Goal: Task Accomplishment & Management: Manage account settings

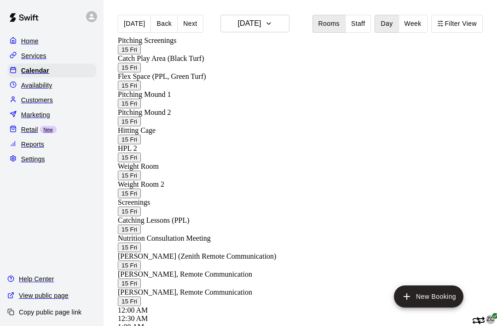
scroll to position [0, 205]
click at [478, 314] on div at bounding box center [487, 319] width 18 height 11
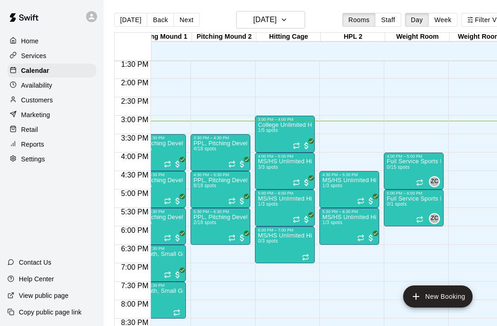
scroll to position [498, 219]
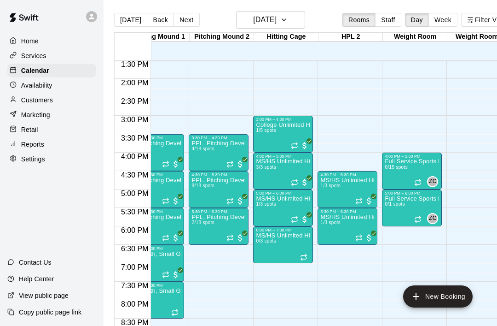
click at [295, 182] on icon "Recurring event" at bounding box center [294, 182] width 7 height 7
click at [304, 206] on img "edit" at bounding box center [301, 210] width 11 height 11
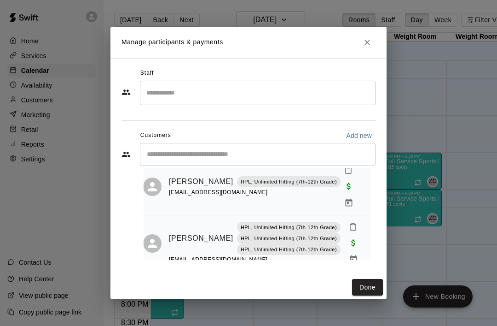
click at [363, 288] on button "Done" at bounding box center [367, 287] width 31 height 17
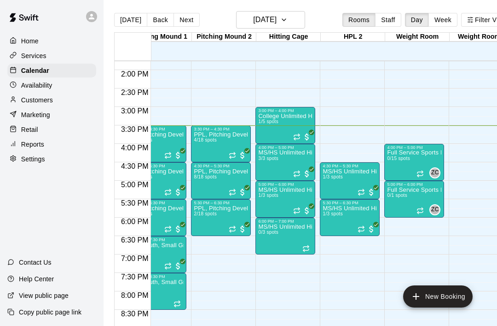
scroll to position [512, 216]
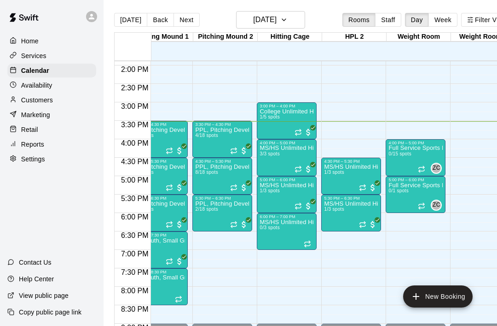
click at [298, 204] on icon "Recurring event" at bounding box center [298, 205] width 7 height 7
click at [309, 230] on img "edit" at bounding box center [304, 233] width 11 height 11
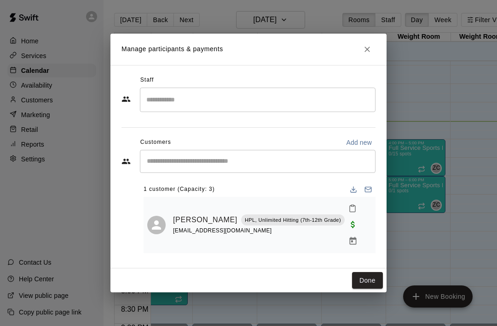
click at [370, 52] on icon "Close" at bounding box center [368, 50] width 6 height 6
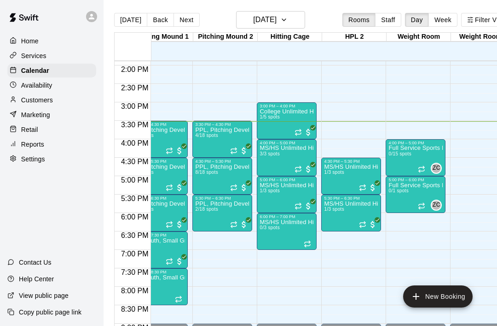
click at [367, 223] on icon "Recurring event" at bounding box center [362, 224] width 7 height 7
click at [369, 251] on img "edit" at bounding box center [369, 252] width 11 height 11
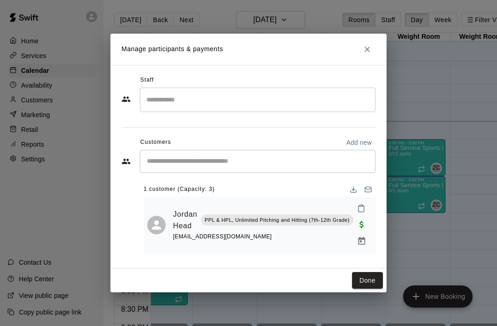
click at [370, 49] on icon "Close" at bounding box center [367, 49] width 9 height 9
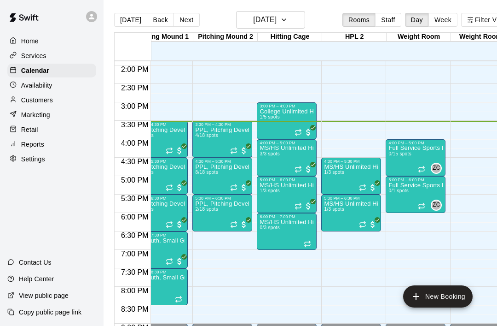
click at [315, 240] on div "6:00 PM – 7:00 PM MS/HS Unlimited Hitting 0/3 spots" at bounding box center [287, 231] width 60 height 37
click at [269, 246] on img "edit" at bounding box center [267, 244] width 11 height 11
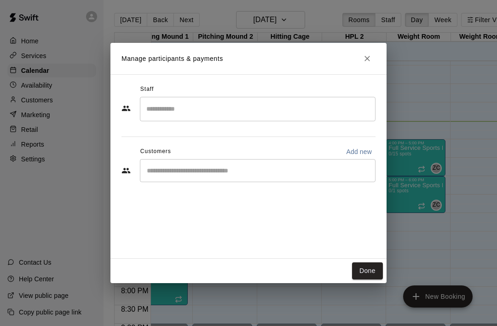
click at [355, 205] on div "Staff ​ Customers Add new ​" at bounding box center [249, 166] width 276 height 184
click at [370, 269] on button "Done" at bounding box center [367, 270] width 31 height 17
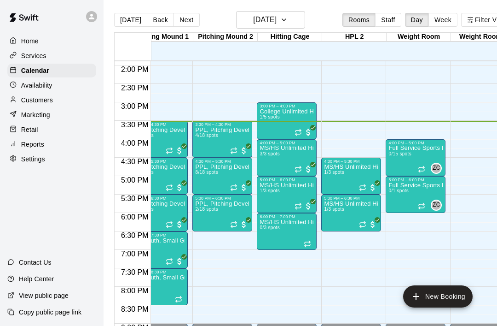
click at [311, 243] on icon "Recurring event" at bounding box center [307, 243] width 7 height 7
click at [314, 289] on icon "delete" at bounding box center [313, 293] width 6 height 8
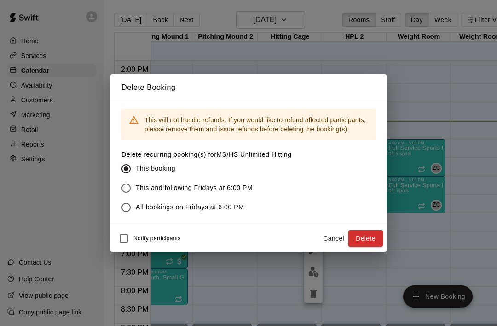
click at [371, 237] on button "Delete" at bounding box center [366, 238] width 35 height 17
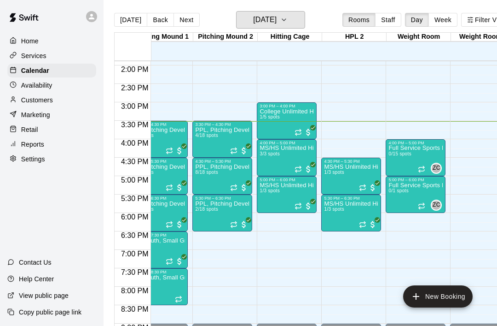
click at [264, 20] on h6 "[DATE]" at bounding box center [264, 19] width 23 height 13
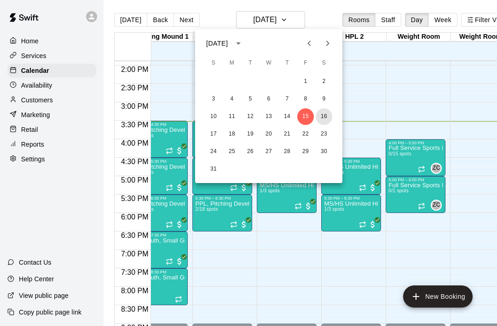
click at [318, 116] on button "16" at bounding box center [324, 116] width 17 height 17
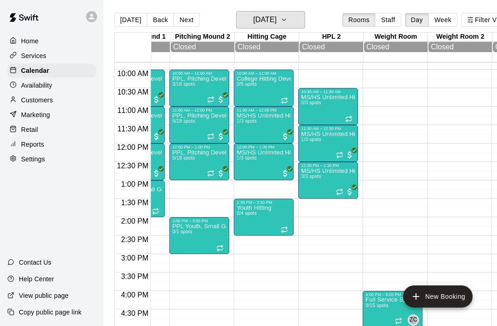
scroll to position [361, 239]
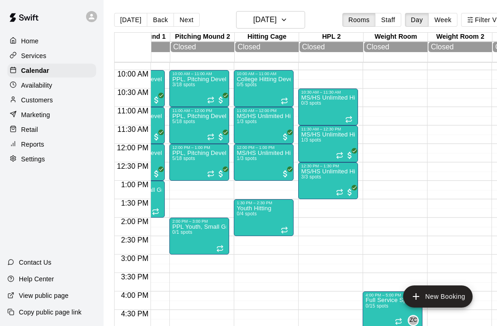
click at [286, 101] on icon "Recurring event" at bounding box center [284, 100] width 7 height 7
click at [297, 154] on button "delete" at bounding box center [290, 151] width 18 height 18
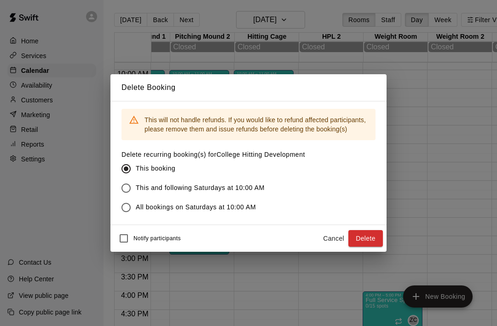
click at [373, 240] on button "Delete" at bounding box center [366, 238] width 35 height 17
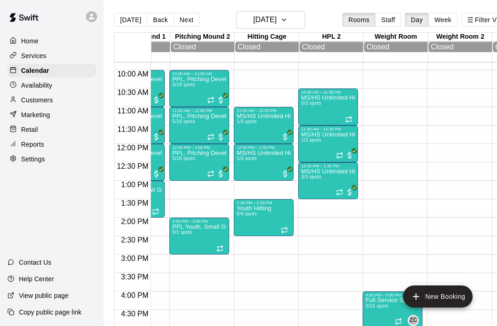
click at [288, 134] on icon "All customers have paid" at bounding box center [290, 132] width 6 height 6
click at [300, 159] on img "edit" at bounding box center [297, 162] width 11 height 11
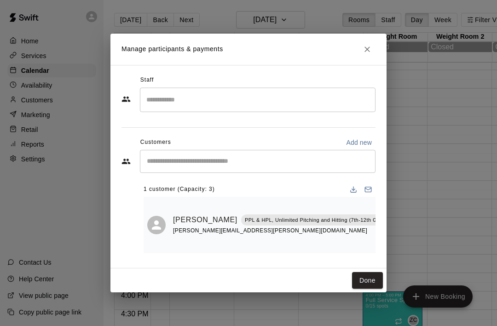
click at [372, 48] on icon "Close" at bounding box center [367, 49] width 9 height 9
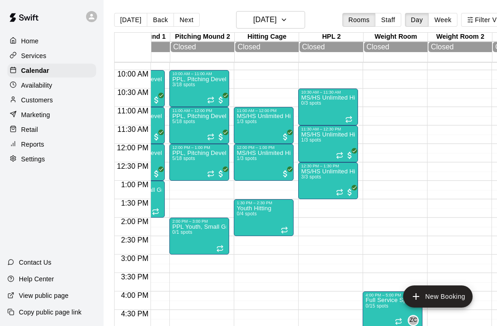
click at [347, 157] on span "All customers have paid" at bounding box center [349, 155] width 9 height 9
click at [357, 184] on img "edit" at bounding box center [355, 183] width 11 height 11
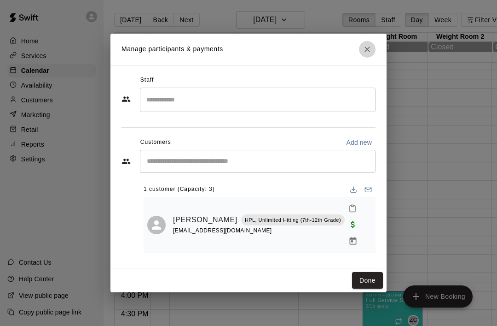
click at [369, 52] on button "Close" at bounding box center [367, 49] width 17 height 17
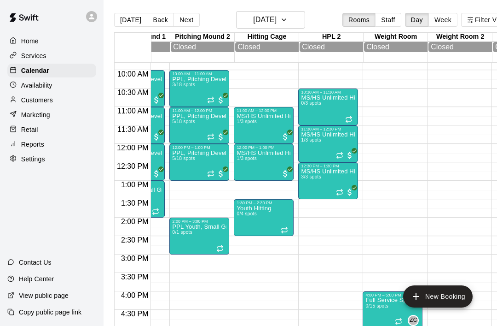
click at [355, 122] on div at bounding box center [349, 119] width 9 height 7
click at [358, 128] on icon "edit" at bounding box center [355, 126] width 11 height 11
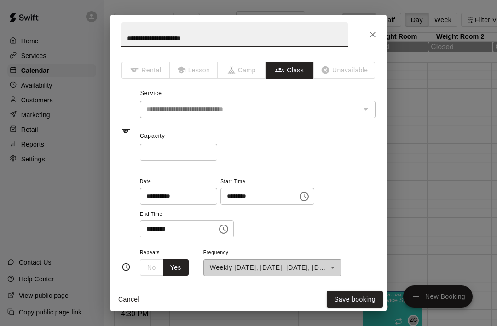
click at [376, 34] on icon "Close" at bounding box center [372, 34] width 9 height 9
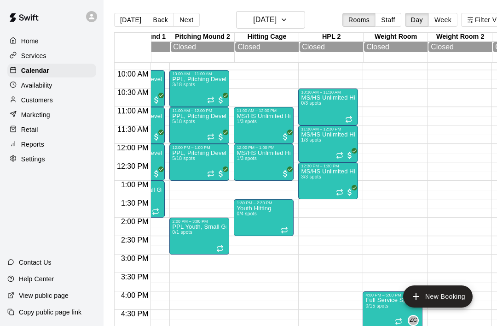
click at [353, 122] on icon "Recurring event" at bounding box center [348, 119] width 7 height 7
click at [356, 150] on img "edit" at bounding box center [355, 148] width 11 height 11
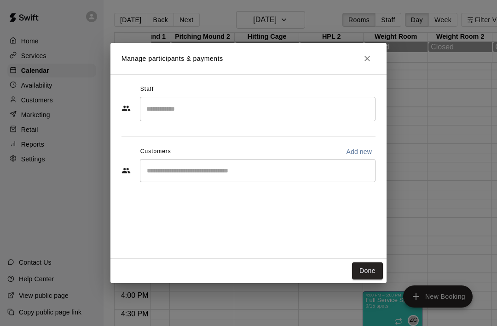
click at [323, 110] on input "Search staff" at bounding box center [258, 109] width 228 height 16
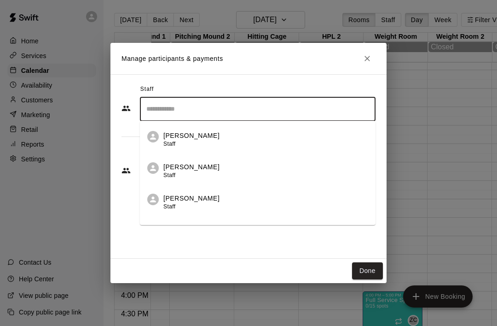
click at [367, 63] on icon "Close" at bounding box center [367, 58] width 9 height 9
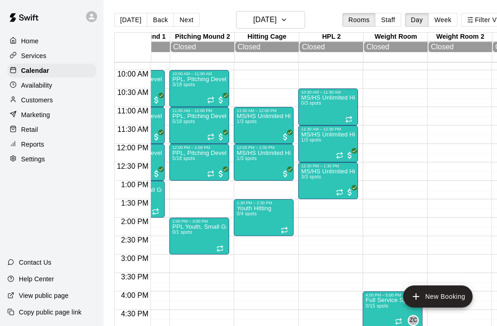
click at [350, 122] on icon "Recurring event" at bounding box center [348, 119] width 7 height 7
click at [356, 151] on img "edit" at bounding box center [355, 148] width 11 height 11
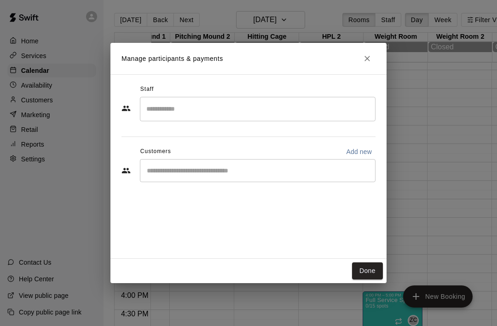
click at [319, 174] on input "Start typing to search customers..." at bounding box center [258, 170] width 228 height 9
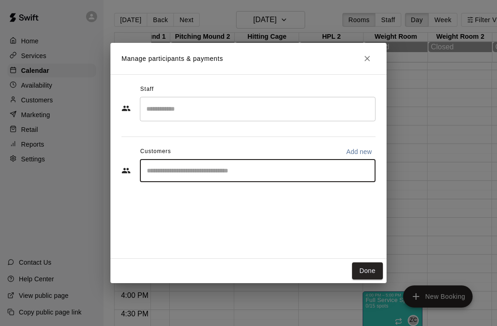
scroll to position [0, 9]
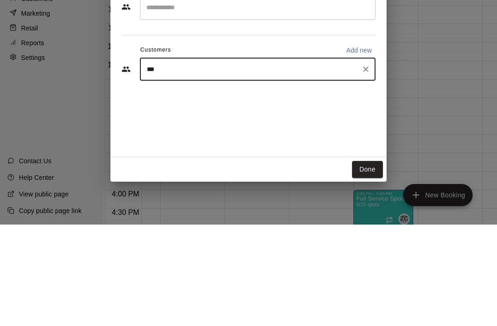
type input "****"
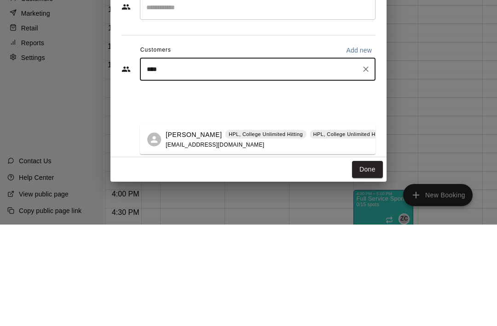
scroll to position [44, 9]
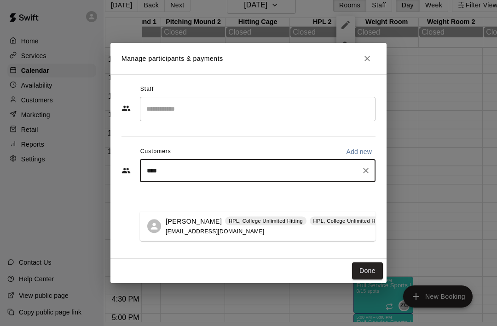
click at [160, 211] on div "[PERSON_NAME] HPL, College Unlimited Hitting HPL, College Unlimited Hitting HPL…" at bounding box center [258, 225] width 236 height 29
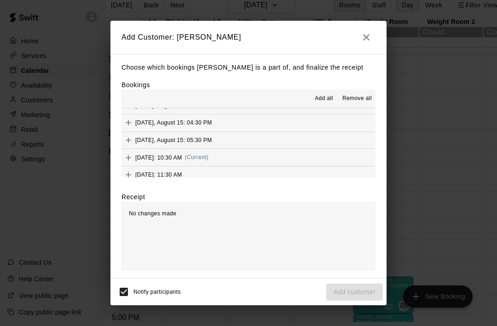
scroll to position [198, 0]
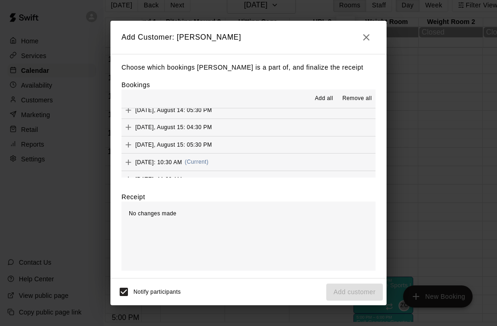
click at [127, 158] on icon "Add" at bounding box center [128, 162] width 9 height 9
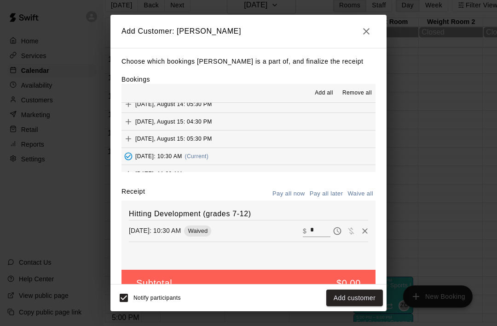
click at [130, 155] on button "Added - Collect Payment" at bounding box center [129, 156] width 14 height 14
click at [372, 298] on button "Add customer" at bounding box center [355, 297] width 57 height 17
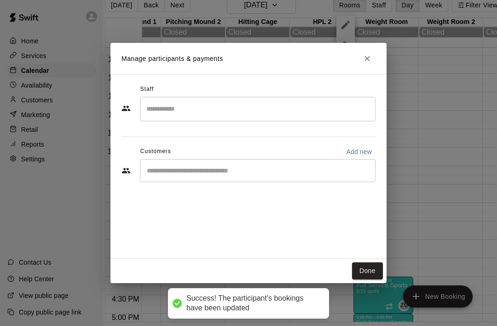
scroll to position [0, 0]
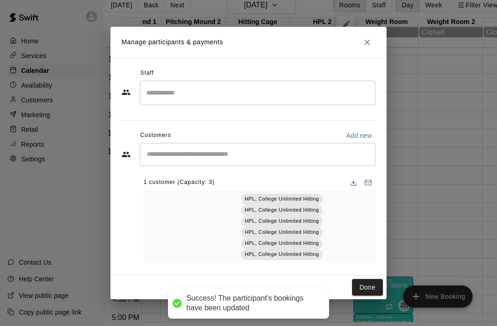
click at [370, 281] on button "Done" at bounding box center [367, 287] width 31 height 17
